Goal: Task Accomplishment & Management: Use online tool/utility

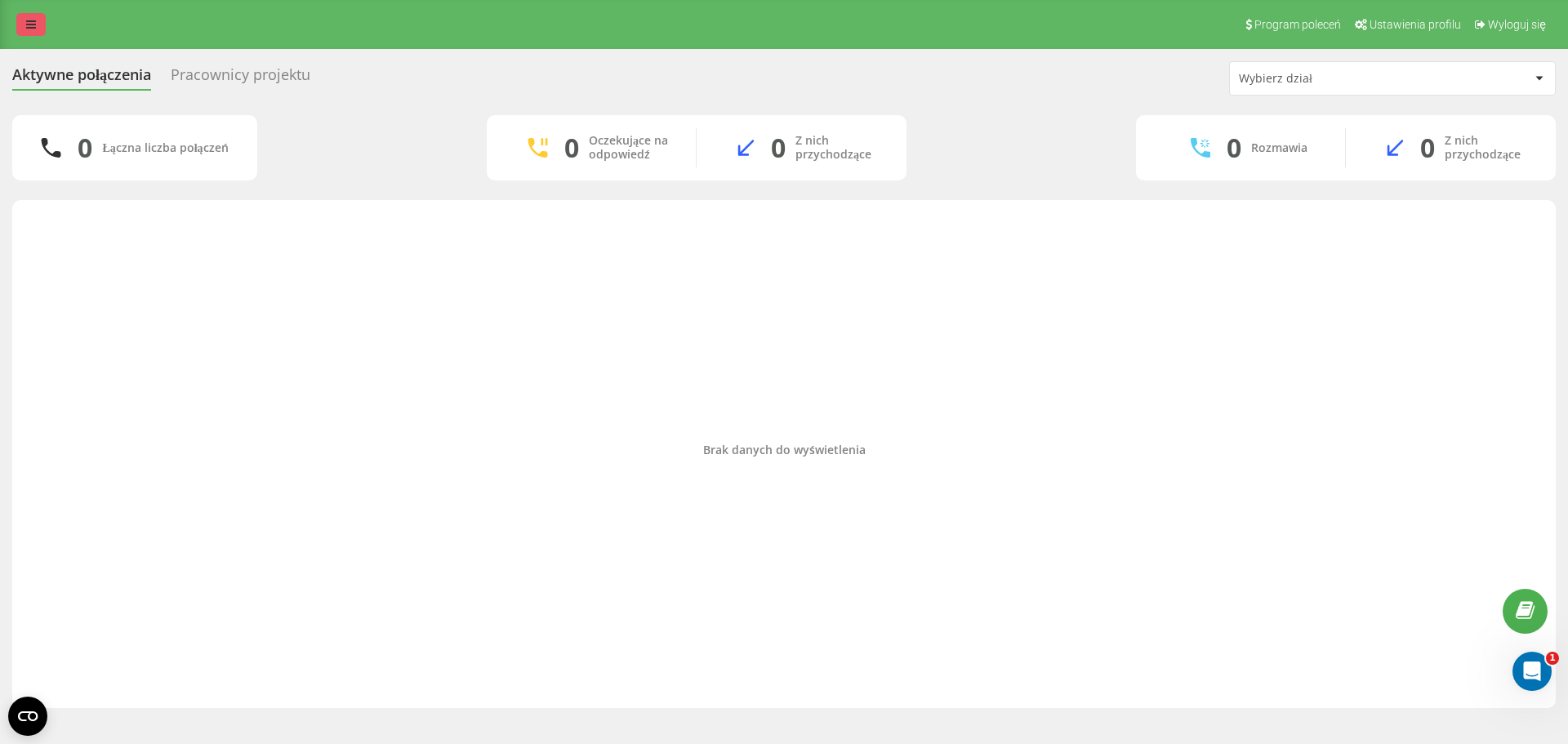
click at [22, 27] on link at bounding box center [31, 25] width 30 height 23
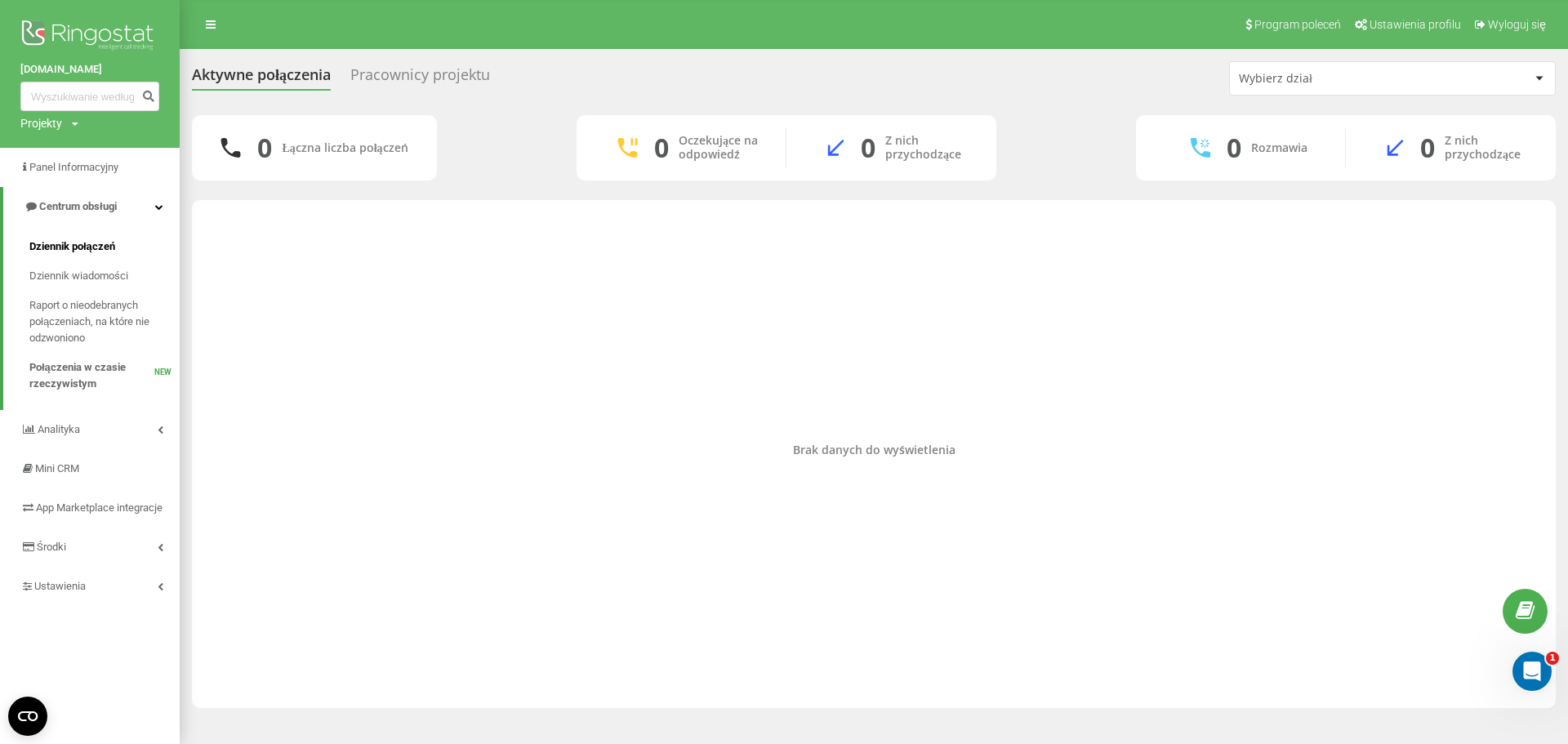
click at [81, 245] on span "Dziennik połączeń" at bounding box center [73, 247] width 86 height 17
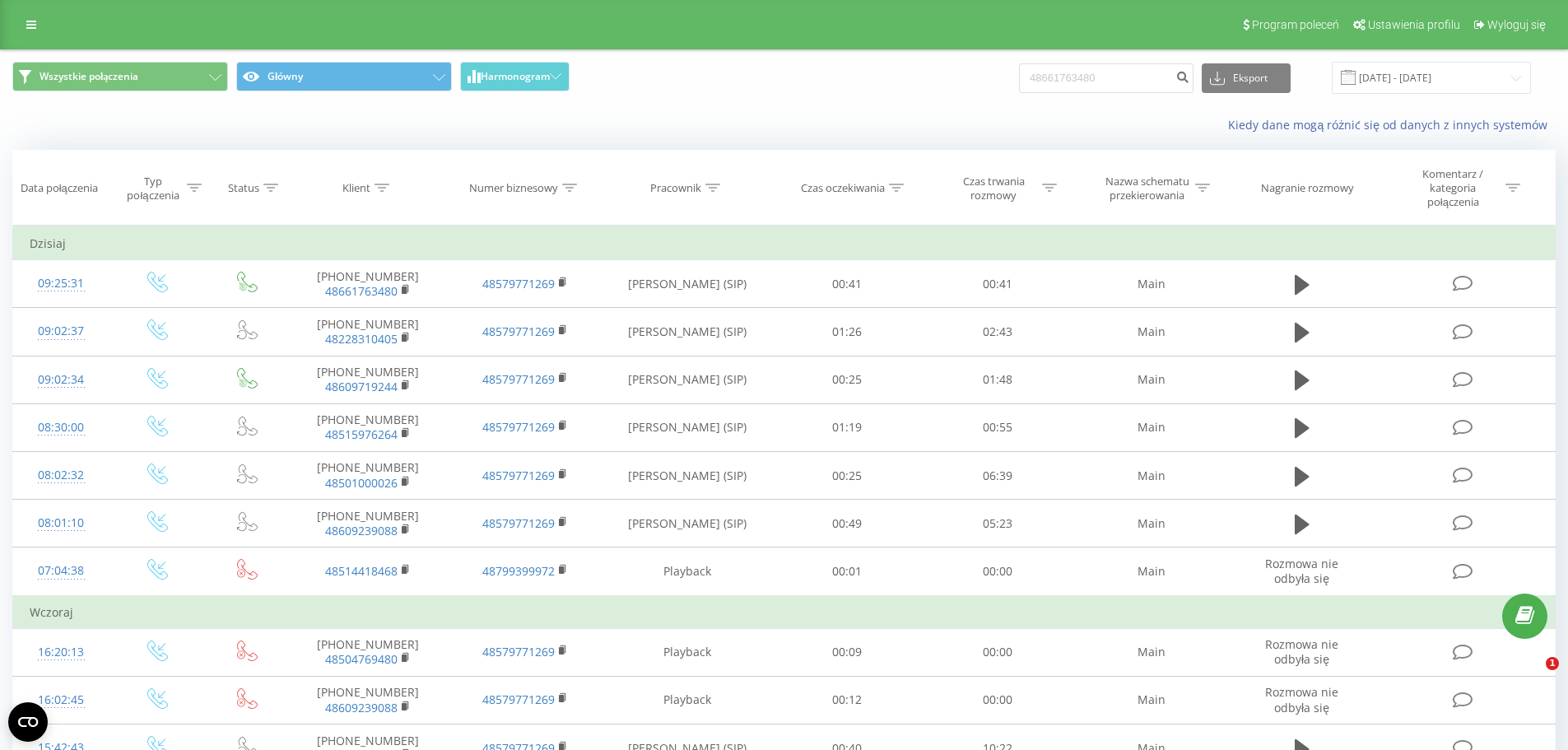
click at [1188, 78] on button "submit" at bounding box center [1182, 78] width 22 height 30
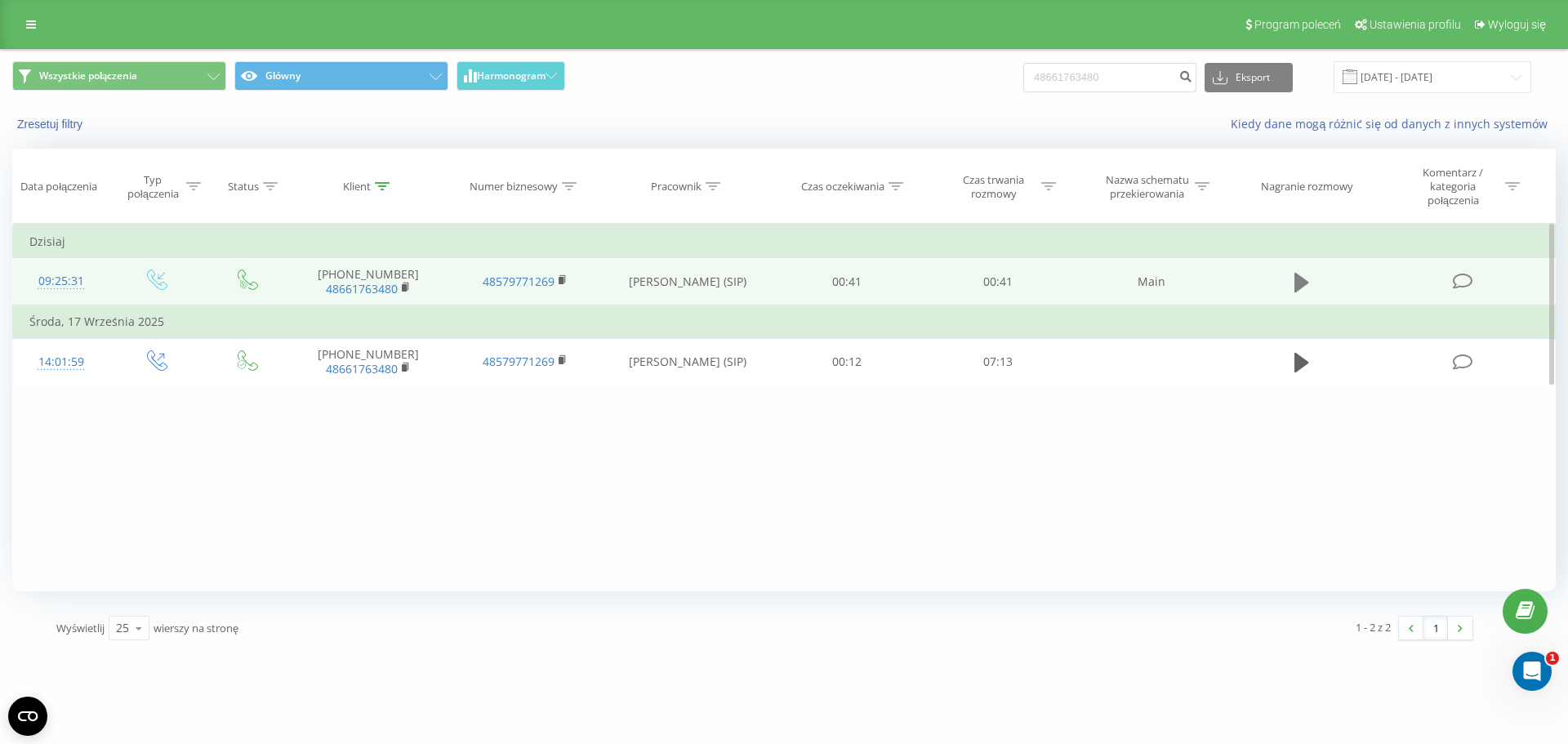
click at [1300, 284] on icon at bounding box center [1302, 282] width 15 height 20
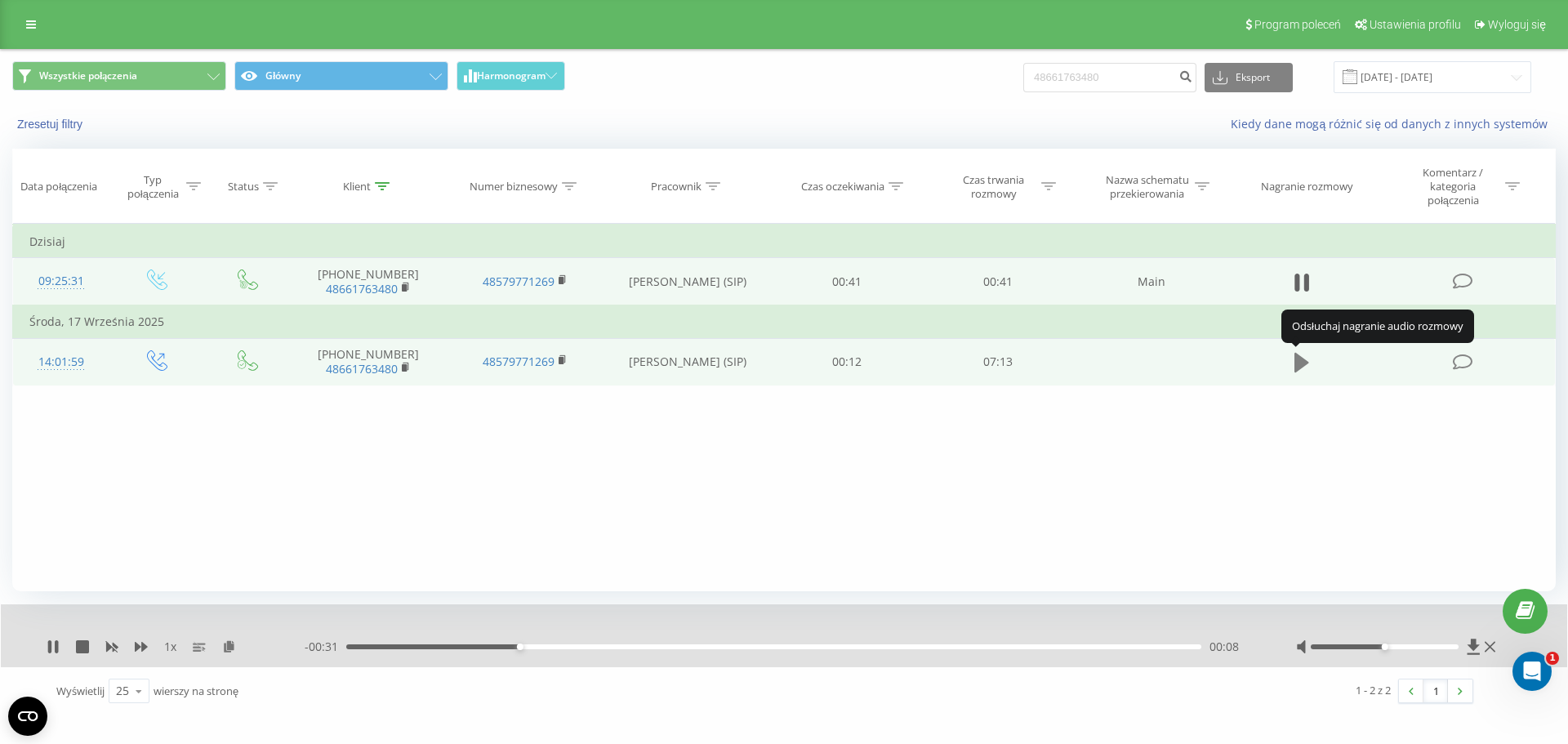
click at [1300, 364] on icon at bounding box center [1302, 363] width 15 height 20
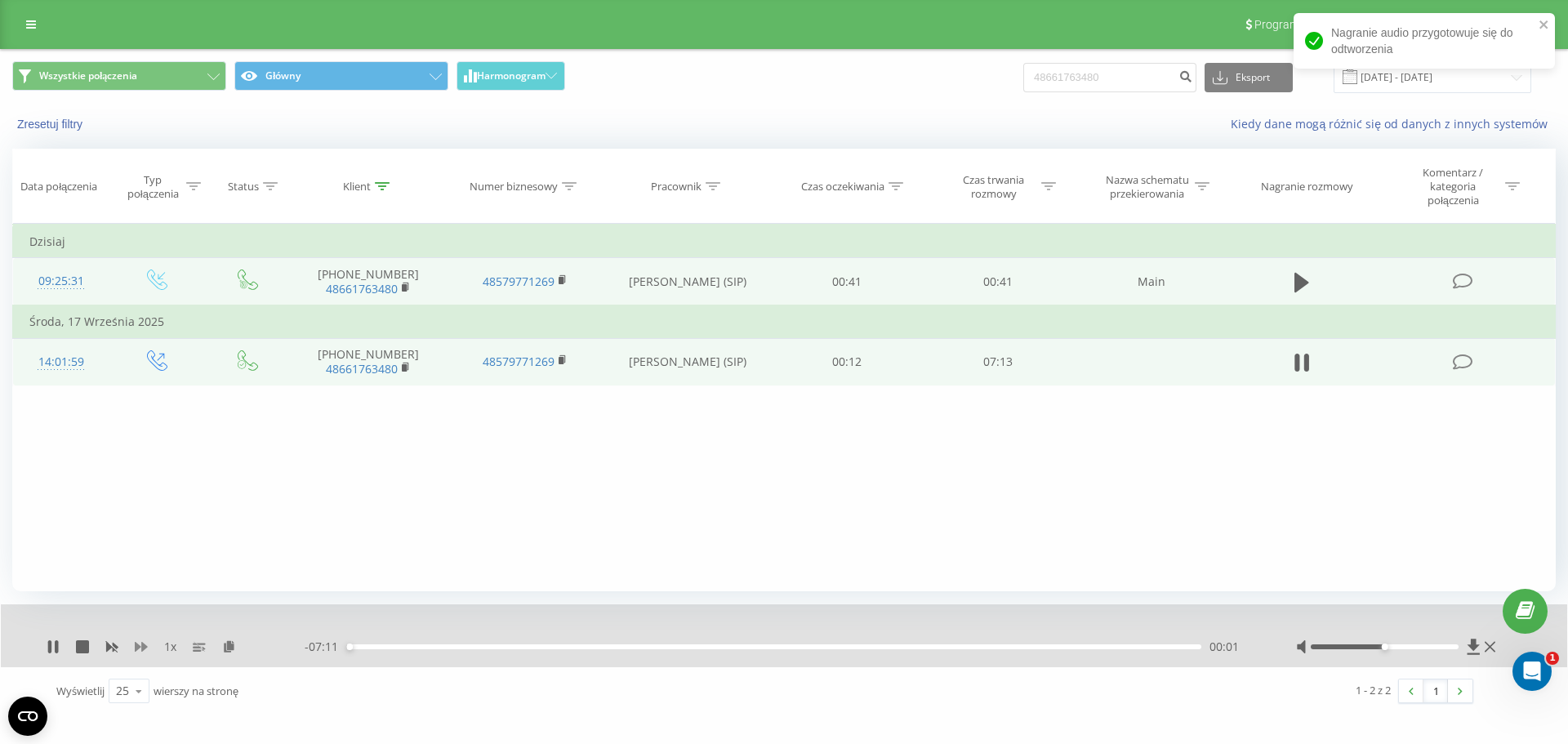
click at [140, 646] on icon at bounding box center [141, 647] width 13 height 13
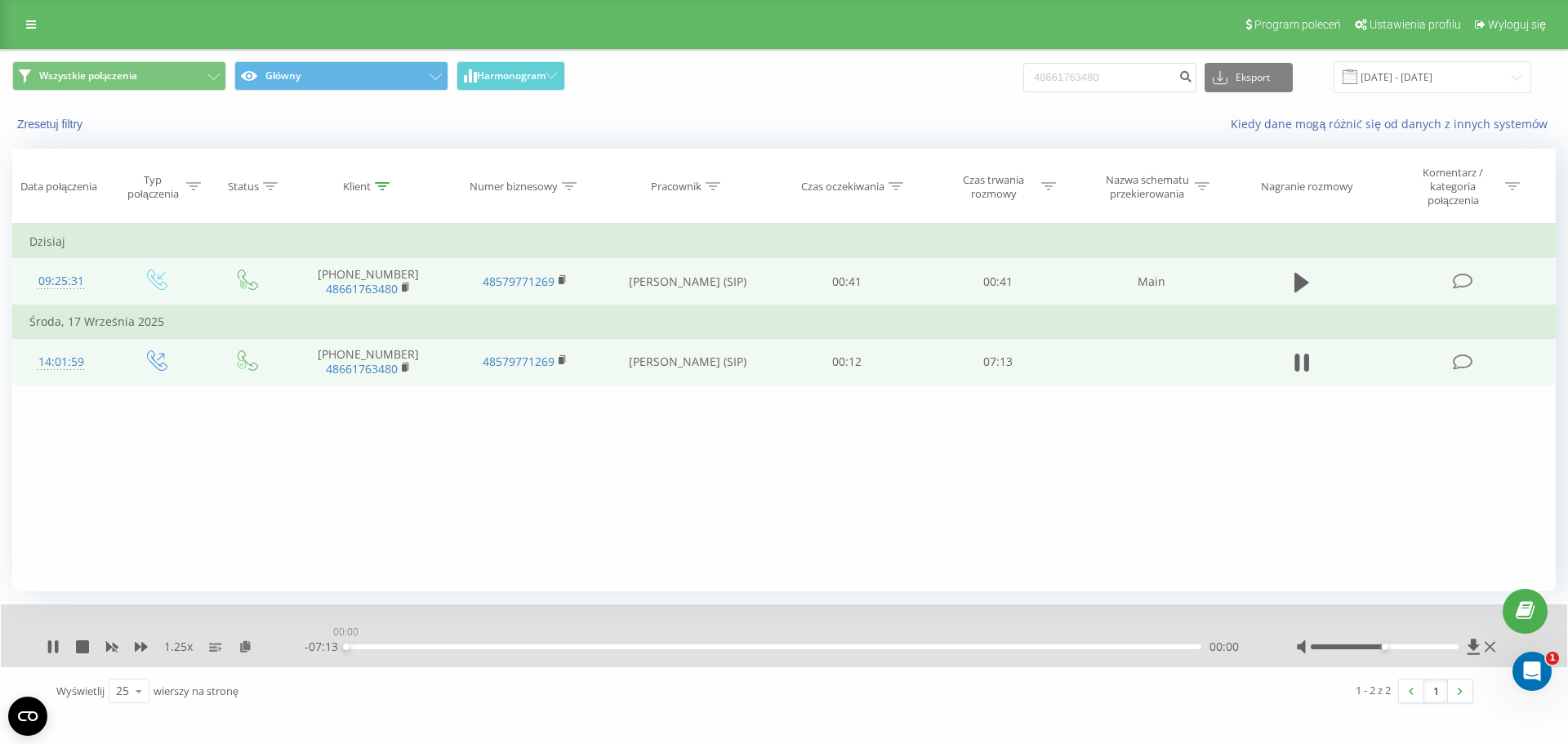
drag, startPoint x: 352, startPoint y: 649, endPoint x: 310, endPoint y: 639, distance: 43.2
click at [310, 639] on div "- 07:13 00:00 00:00" at bounding box center [780, 647] width 951 height 17
click at [143, 647] on icon at bounding box center [141, 647] width 13 height 10
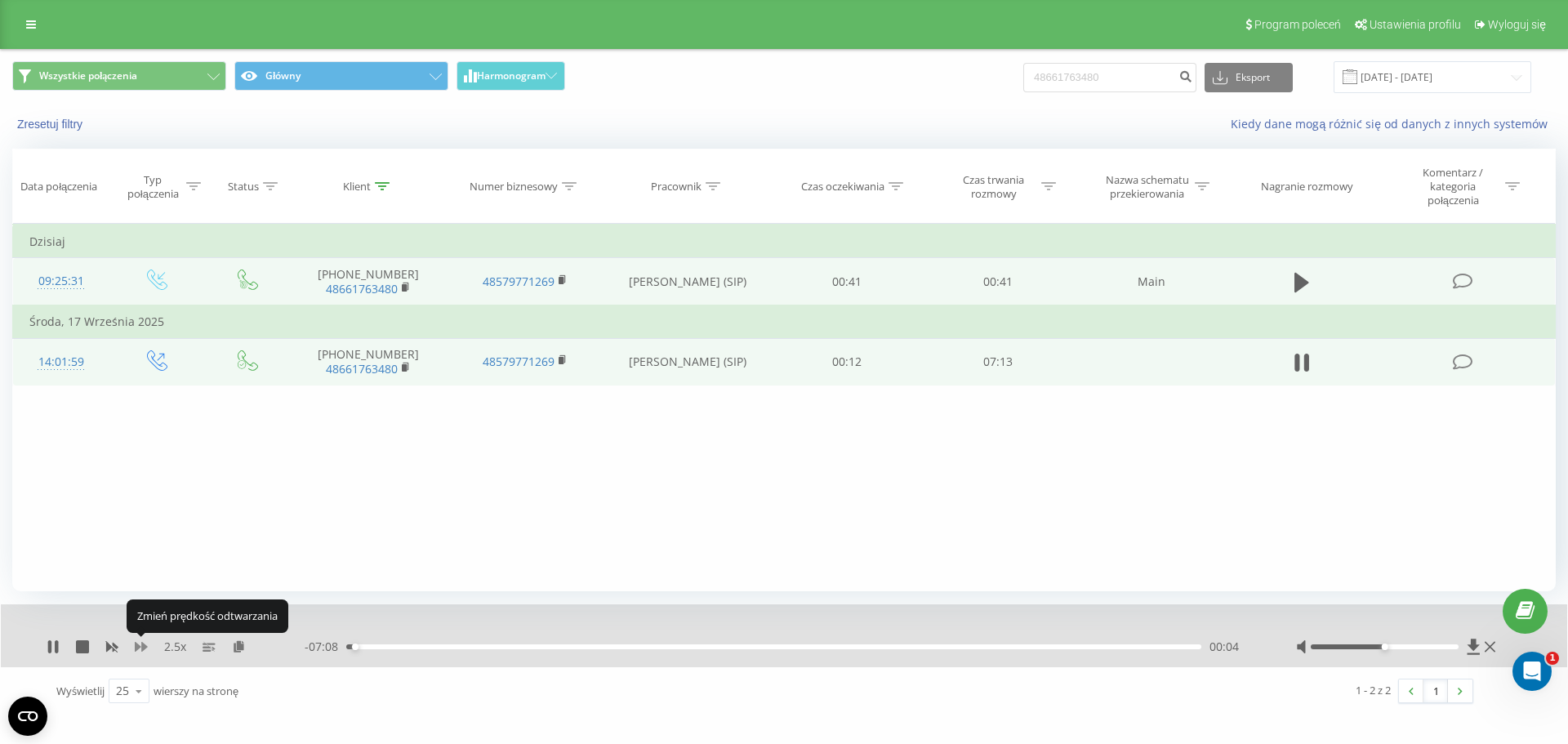
click at [143, 647] on icon at bounding box center [141, 647] width 13 height 10
click at [85, 656] on div "1 x - 06:47 00:25 00:25" at bounding box center [784, 636] width 1566 height 63
click at [87, 649] on icon at bounding box center [83, 647] width 13 height 13
click at [1136, 81] on input "48661763480" at bounding box center [1110, 78] width 173 height 30
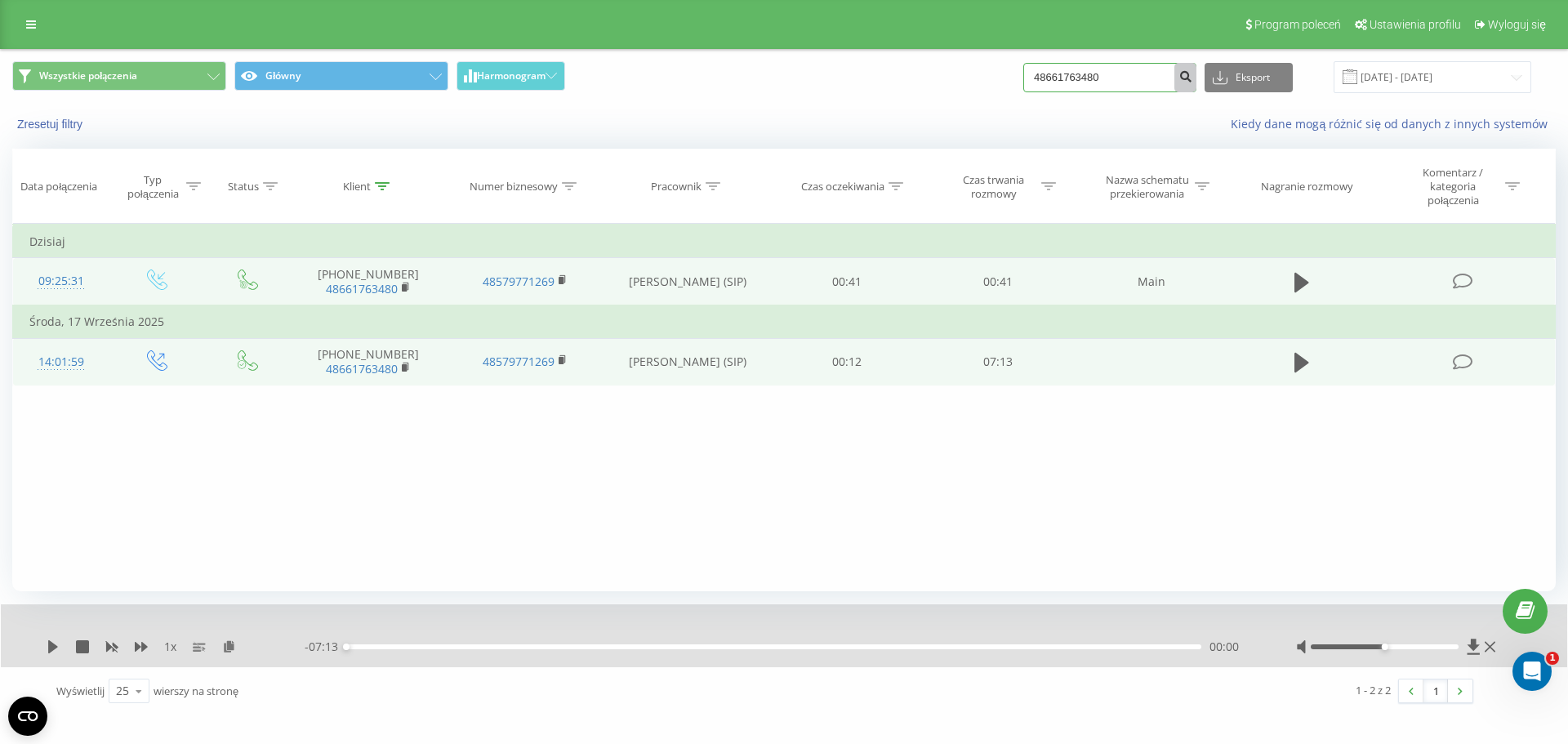
paste input "72 405 1406"
type input "72 405 1406"
click at [1192, 79] on icon "submit" at bounding box center [1185, 74] width 14 height 10
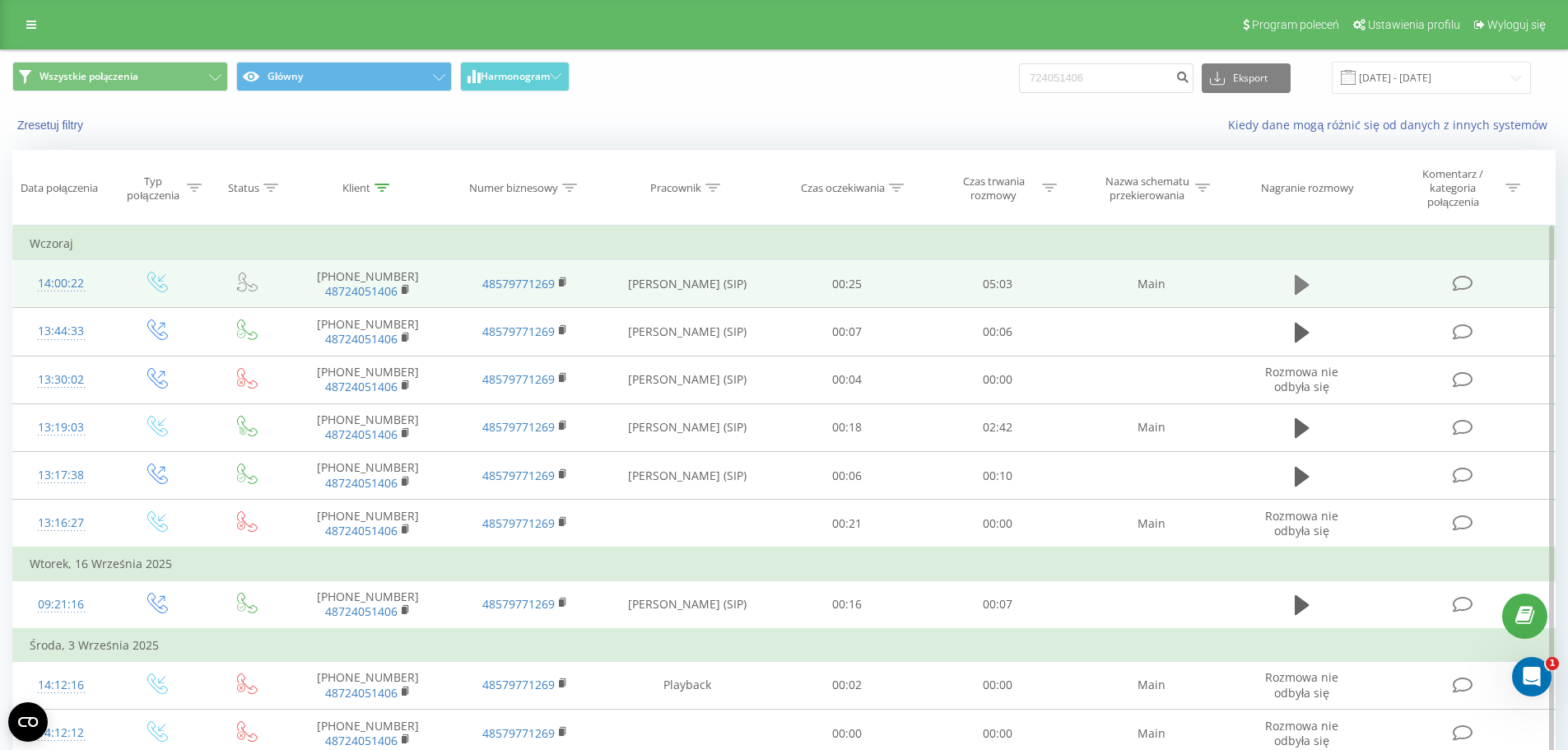
click at [1295, 283] on icon at bounding box center [1302, 285] width 15 height 20
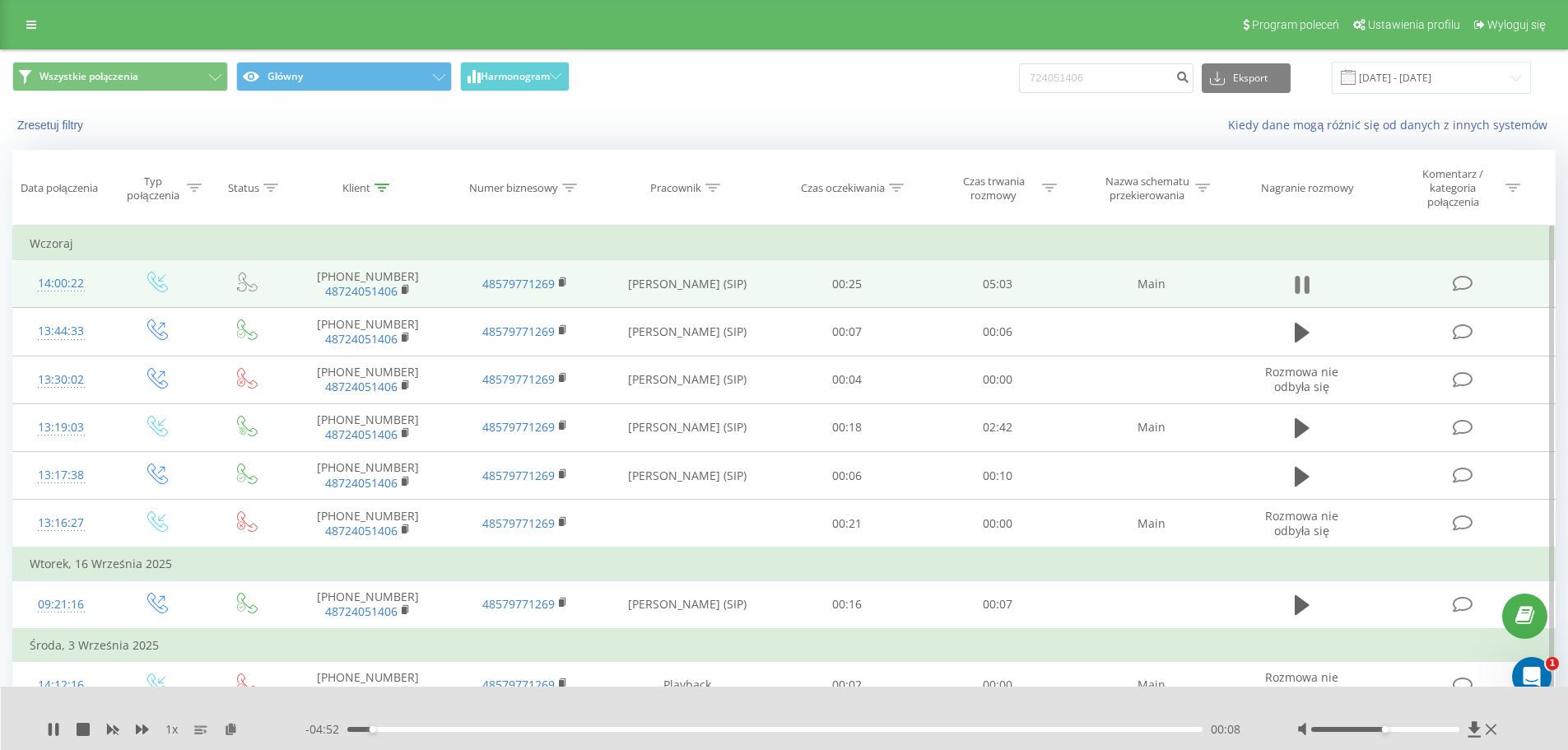
click at [1298, 279] on icon at bounding box center [1297, 285] width 5 height 18
click at [1173, 75] on input "724051406" at bounding box center [1107, 78] width 175 height 30
paste input "48602401655"
type input "48602401655"
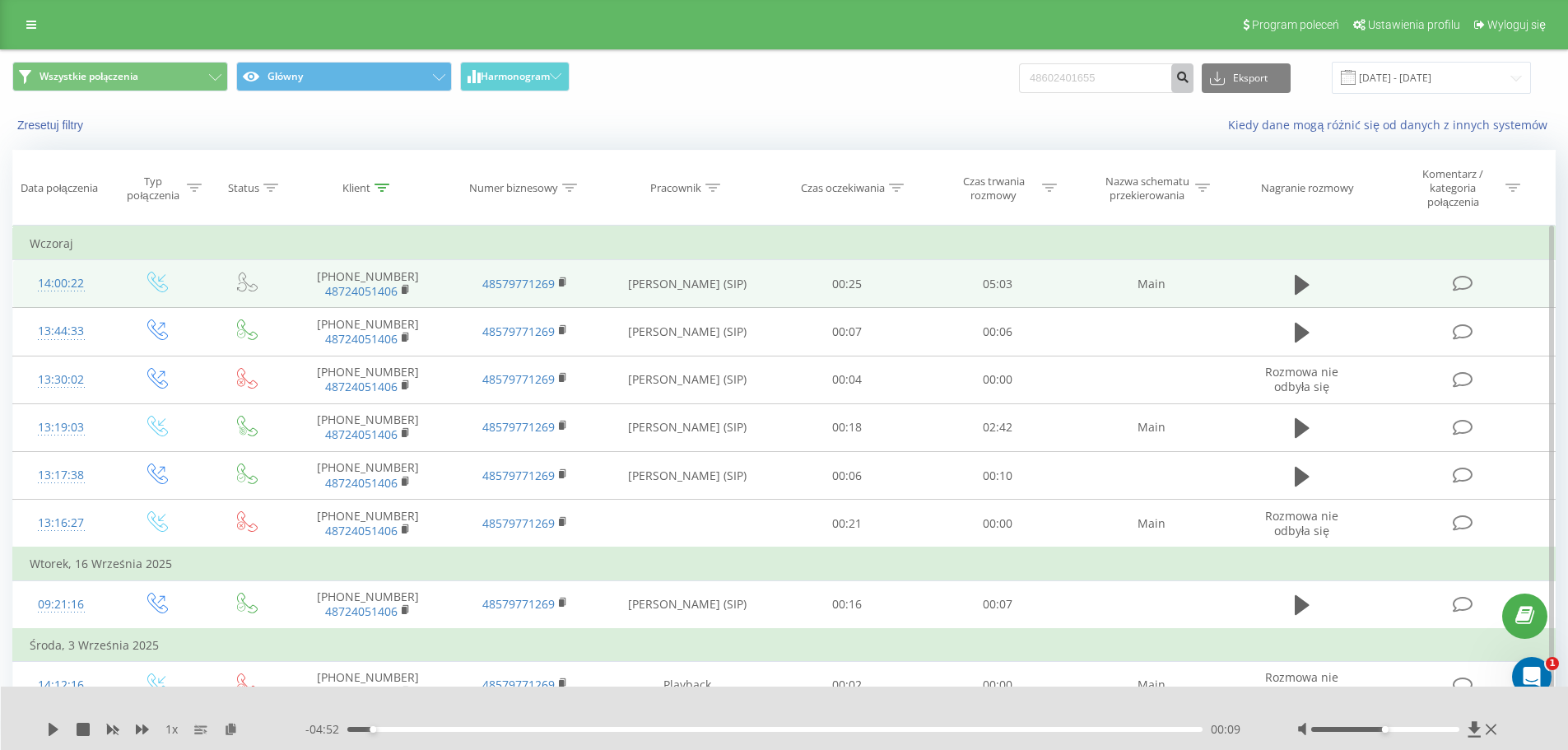
click at [1193, 75] on button "submit" at bounding box center [1182, 78] width 22 height 30
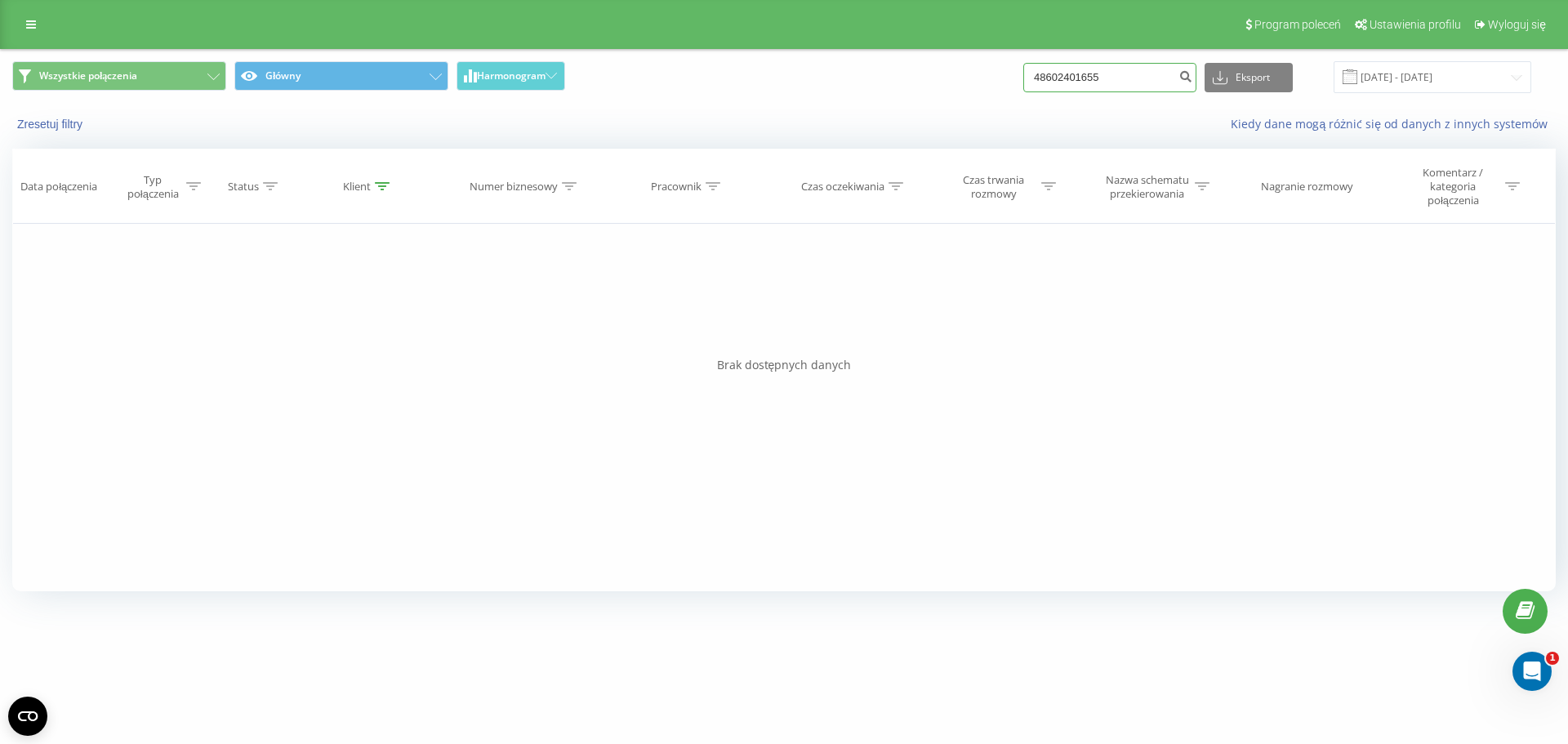
click at [1167, 89] on input "48602401655" at bounding box center [1110, 78] width 173 height 30
paste input "34692204889"
click at [1190, 86] on input "34692204889" at bounding box center [1110, 78] width 173 height 30
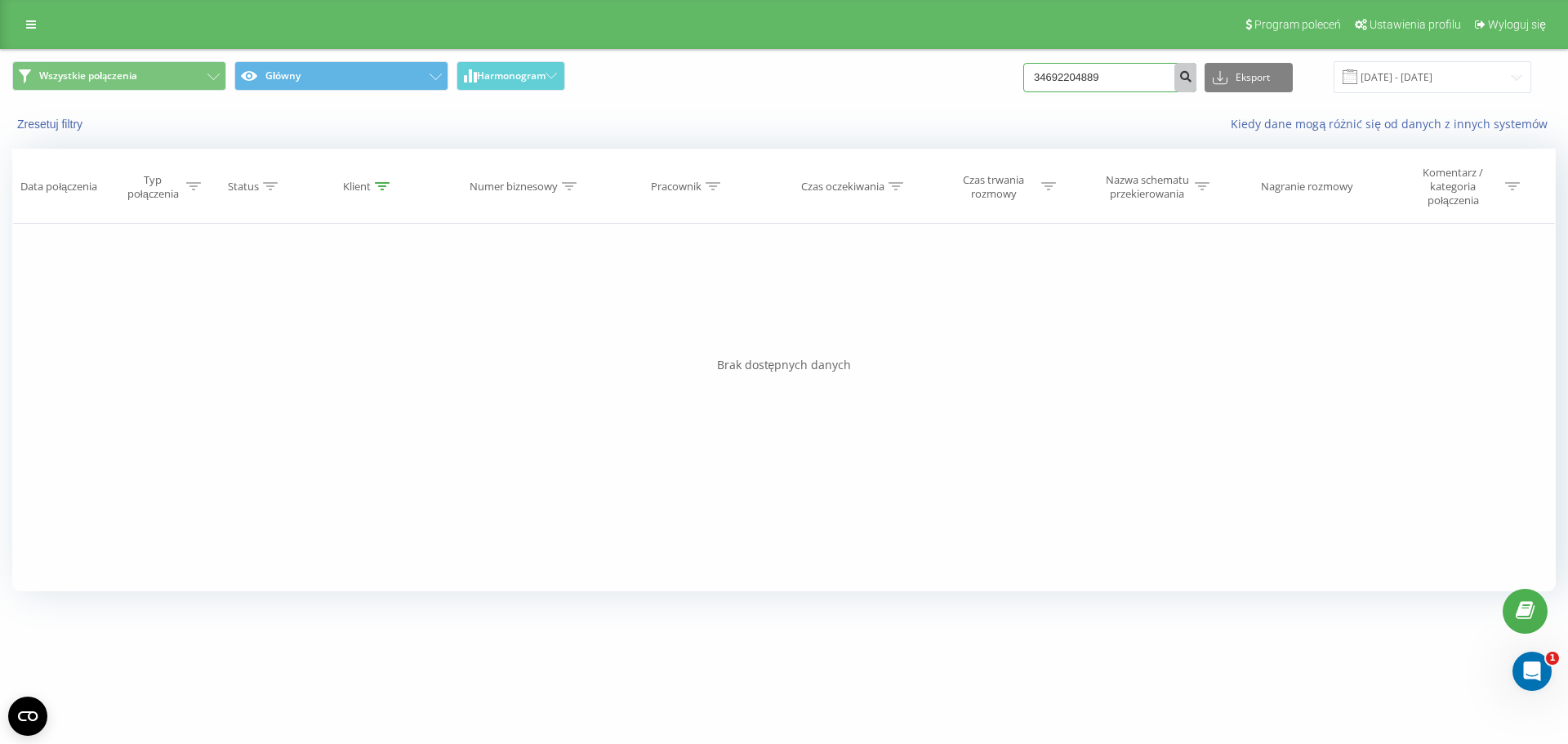
type input "34692204889"
click at [1193, 85] on button "submit" at bounding box center [1186, 78] width 22 height 30
click at [1147, 81] on input "34692204889" at bounding box center [1110, 78] width 173 height 30
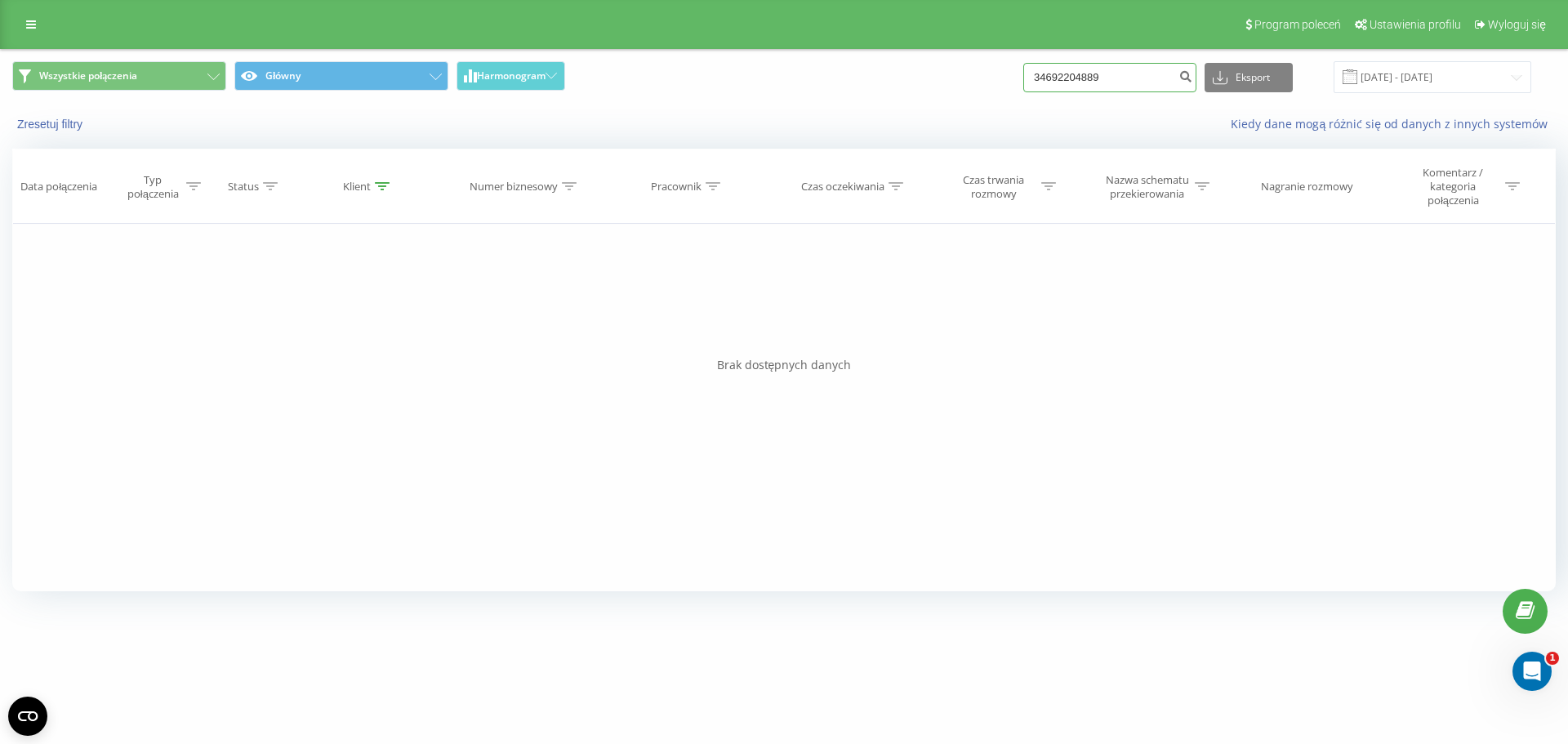
paste input "48728565660"
type input "48728565660"
click at [1192, 74] on icon "submit" at bounding box center [1185, 74] width 14 height 10
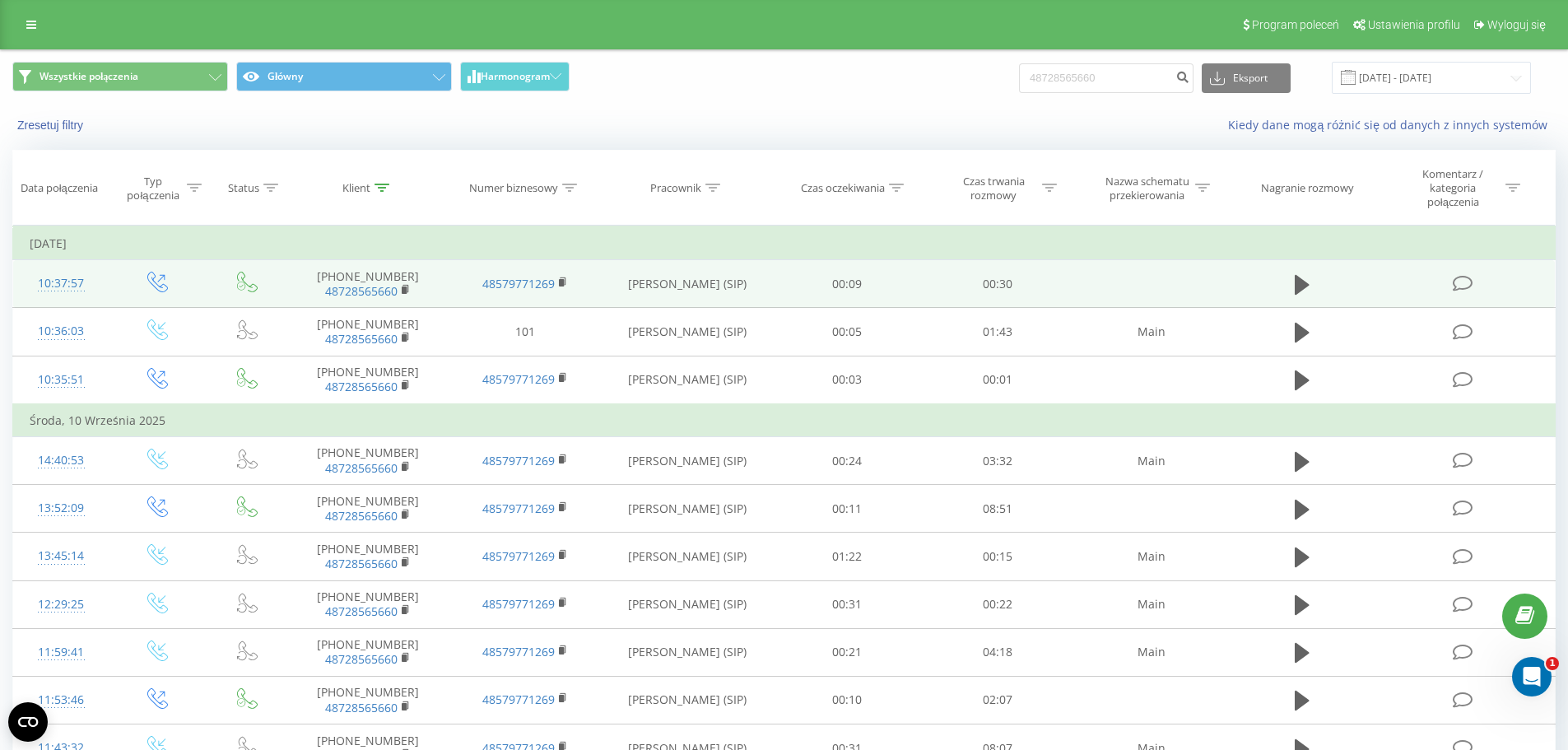
click at [1322, 286] on td at bounding box center [1302, 283] width 145 height 47
click at [1299, 291] on icon at bounding box center [1302, 285] width 15 height 20
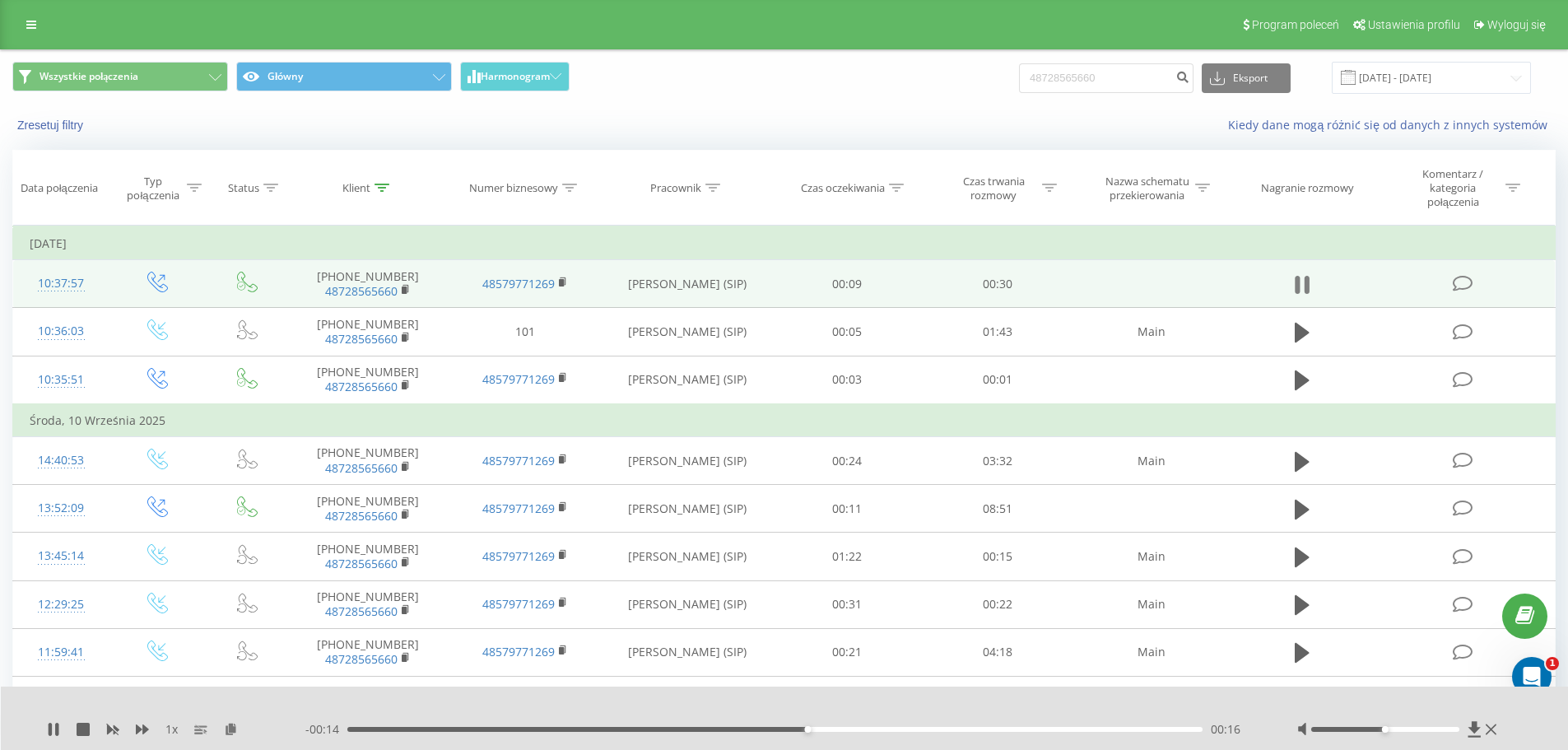
click at [1307, 294] on icon at bounding box center [1302, 285] width 15 height 23
